Goal: Navigation & Orientation: Find specific page/section

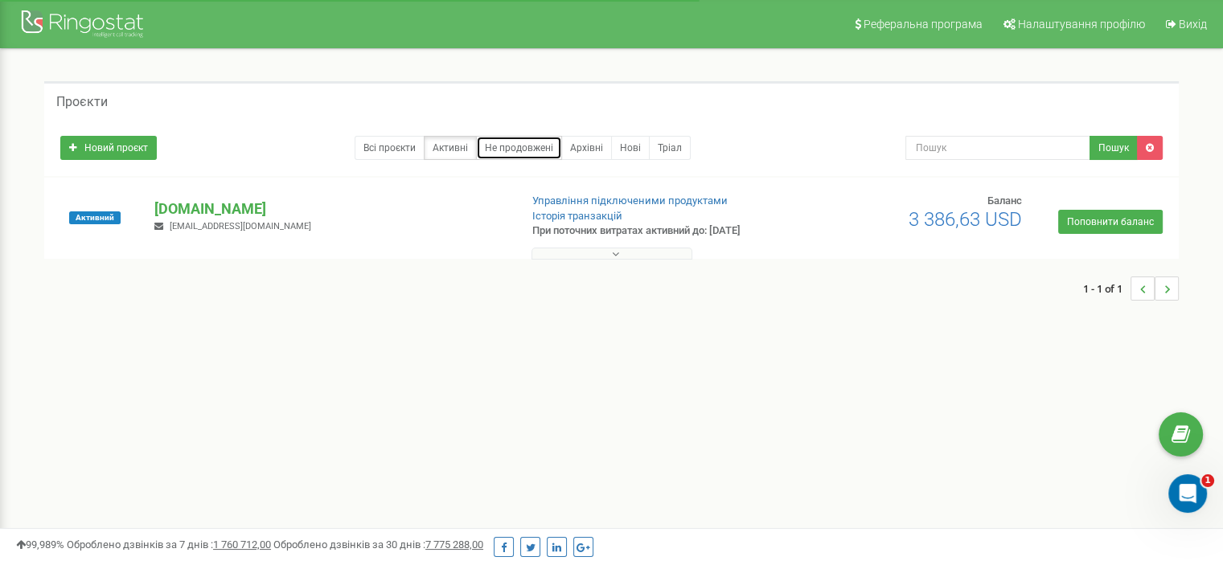
click at [531, 142] on link "Не продовжені" at bounding box center [519, 148] width 86 height 24
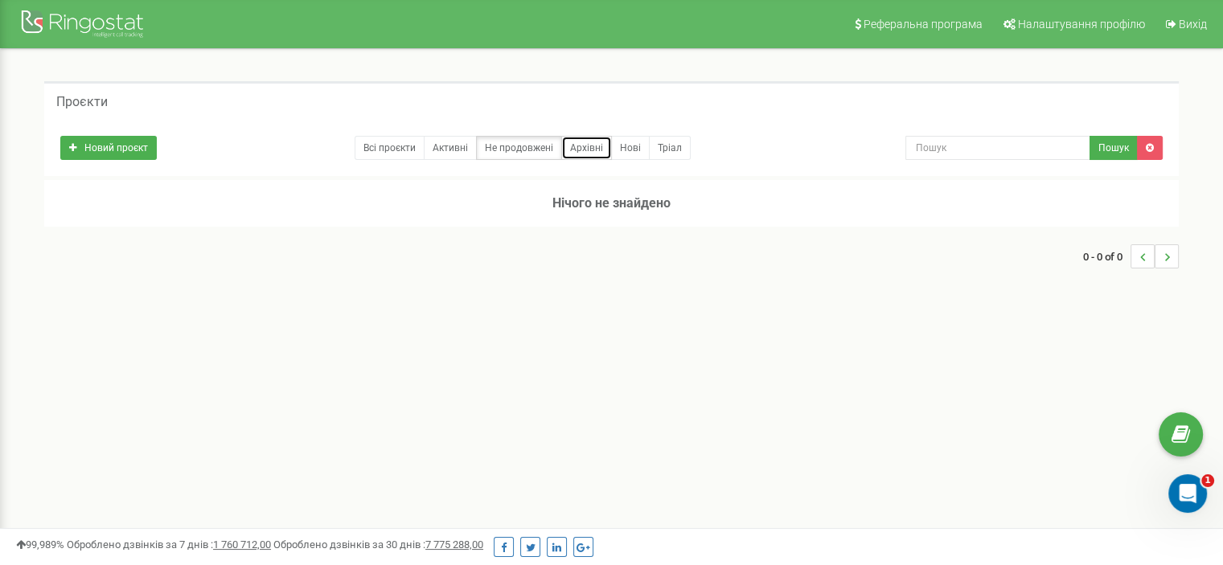
click at [588, 146] on link "Архівні" at bounding box center [586, 148] width 51 height 24
click at [631, 147] on link "Нові" at bounding box center [630, 148] width 39 height 24
click at [676, 146] on link "Тріал" at bounding box center [670, 148] width 42 height 24
click at [384, 147] on link "Всі проєкти" at bounding box center [390, 148] width 70 height 24
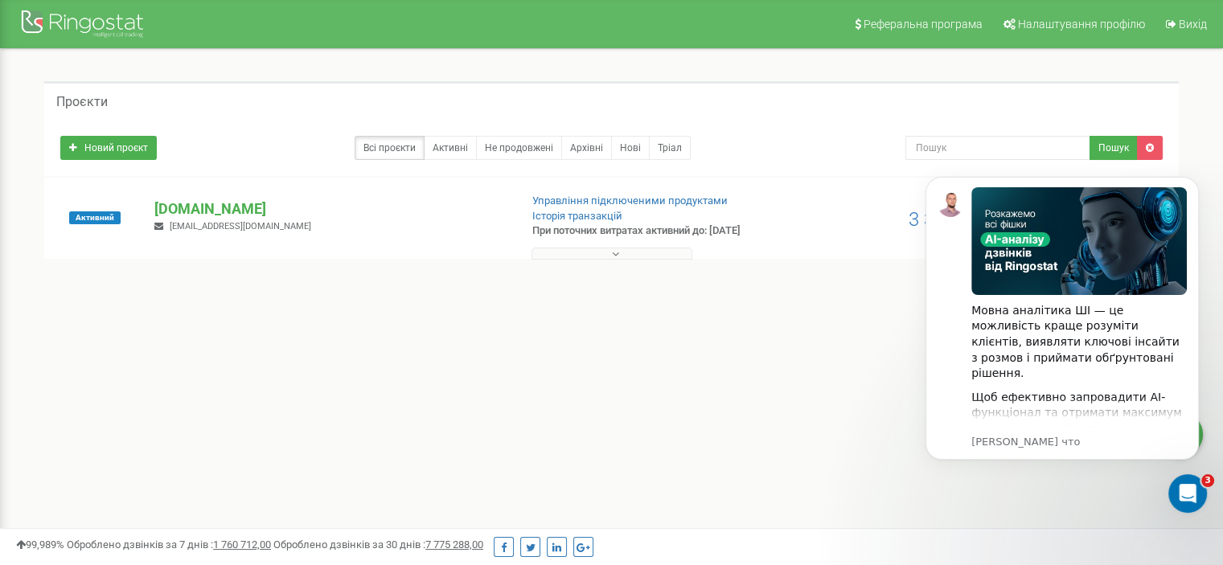
click at [622, 258] on button at bounding box center [611, 254] width 161 height 12
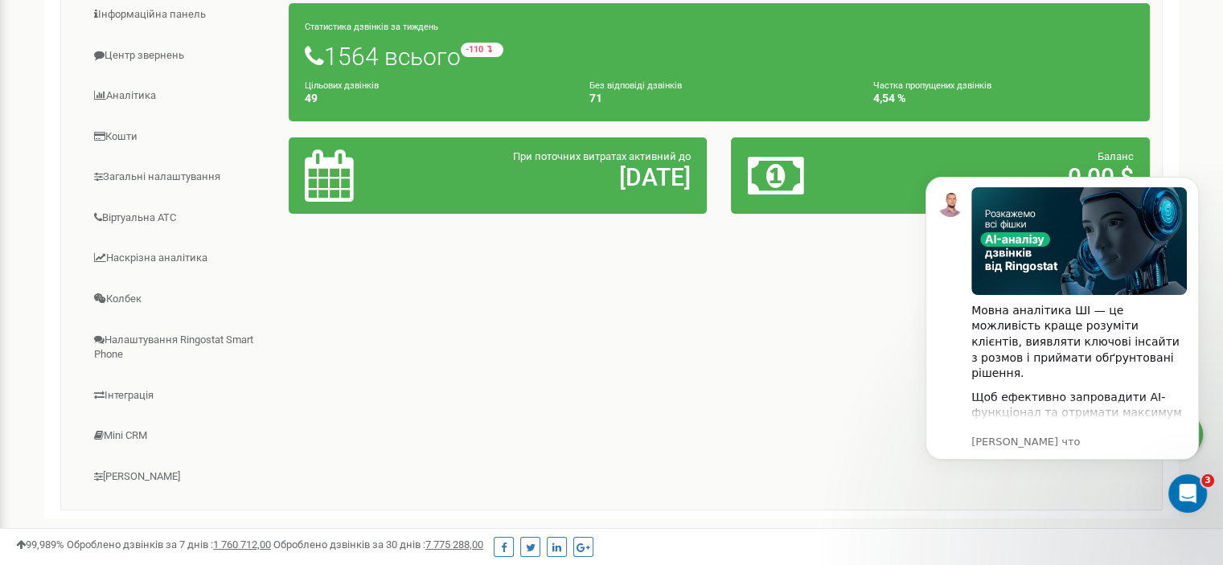
scroll to position [241, 0]
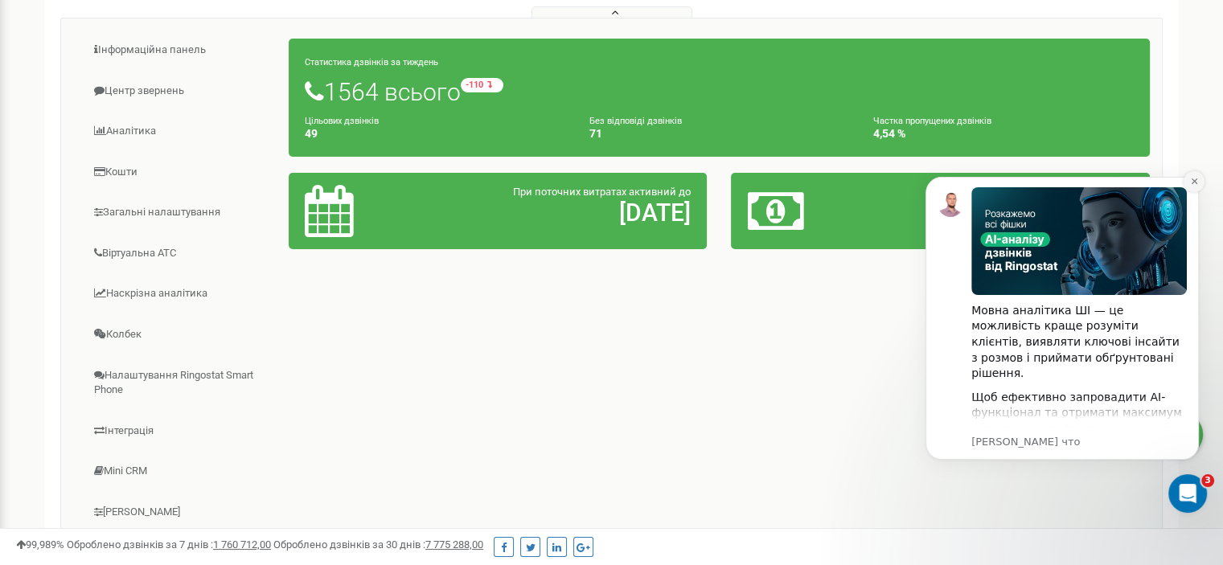
click at [1195, 182] on icon "Dismiss notification" at bounding box center [1194, 182] width 6 height 6
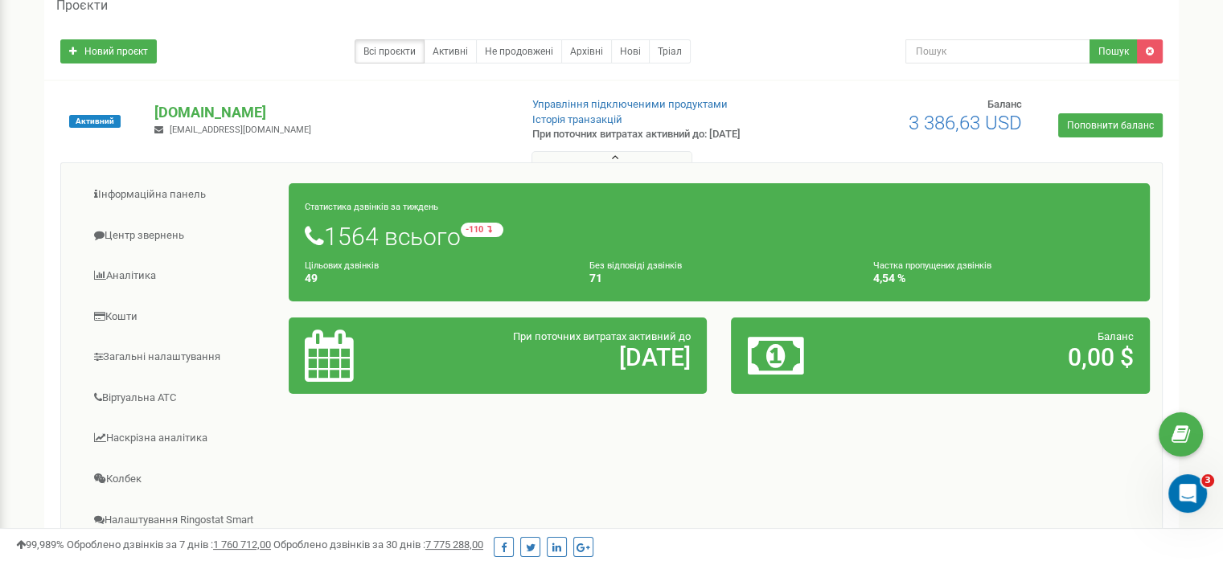
scroll to position [80, 0]
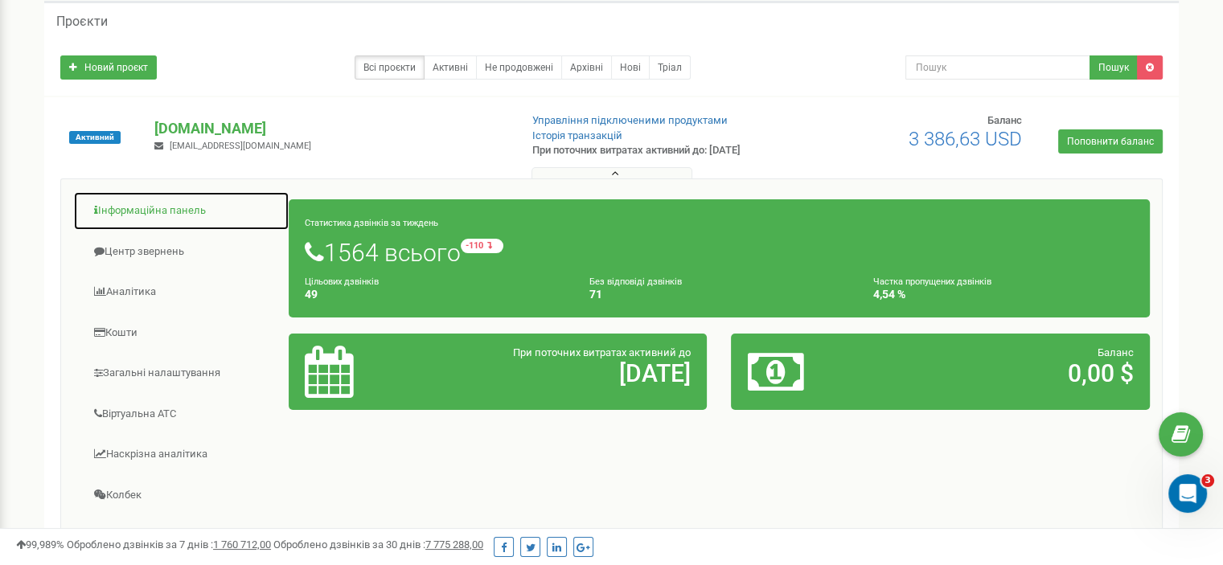
click at [136, 207] on link "Інформаційна панель" at bounding box center [181, 210] width 216 height 39
